Goal: Information Seeking & Learning: Find specific fact

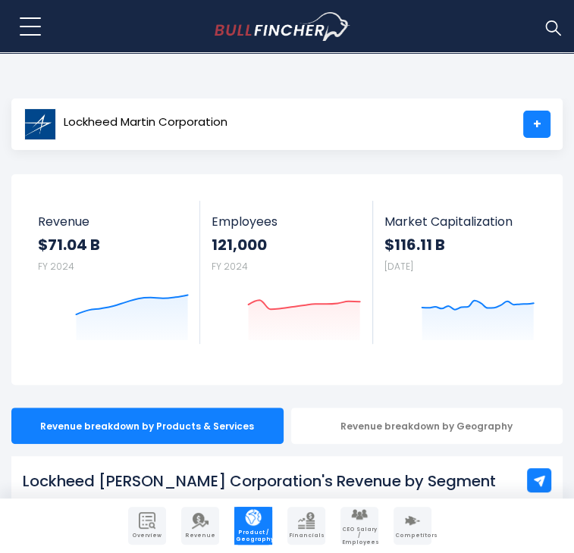
click at [376, 470] on h1 "Lockheed [PERSON_NAME] Corporation's Revenue by Segment" at bounding box center [287, 481] width 528 height 23
copy div "Lockheed [PERSON_NAME] Corporation's Revenue by Segment"
